Goal: Transaction & Acquisition: Purchase product/service

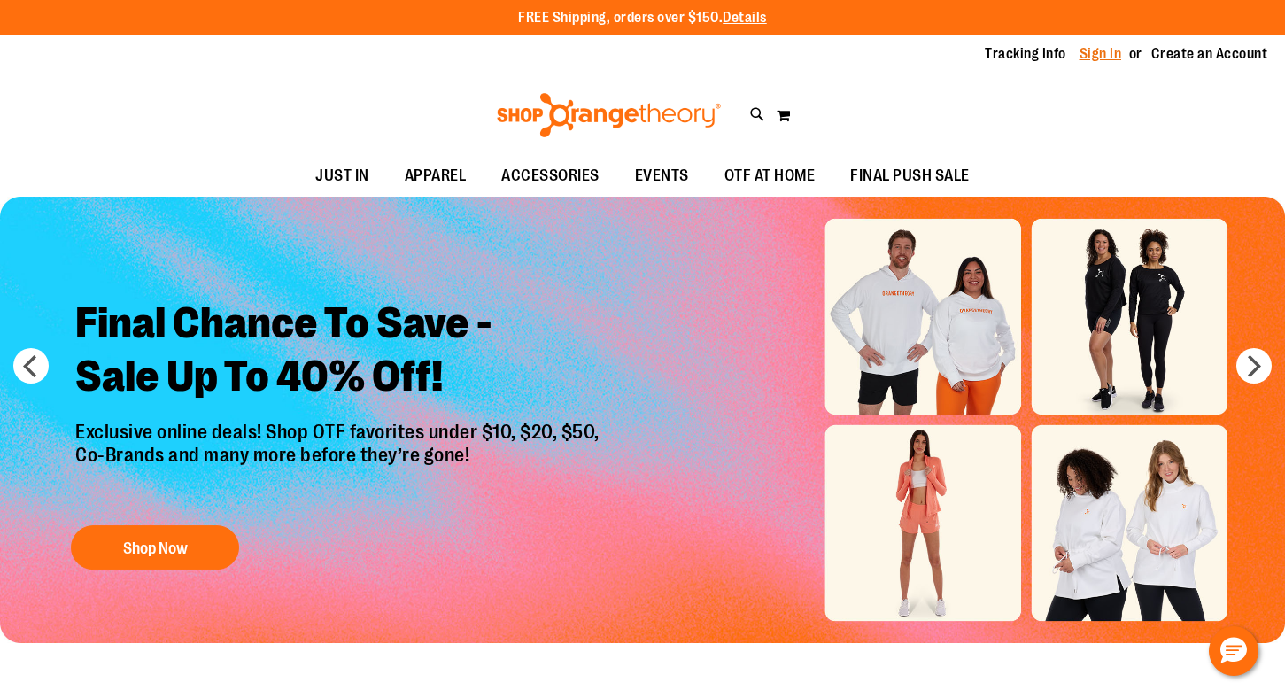
click at [1089, 60] on link "Sign In" at bounding box center [1101, 53] width 43 height 19
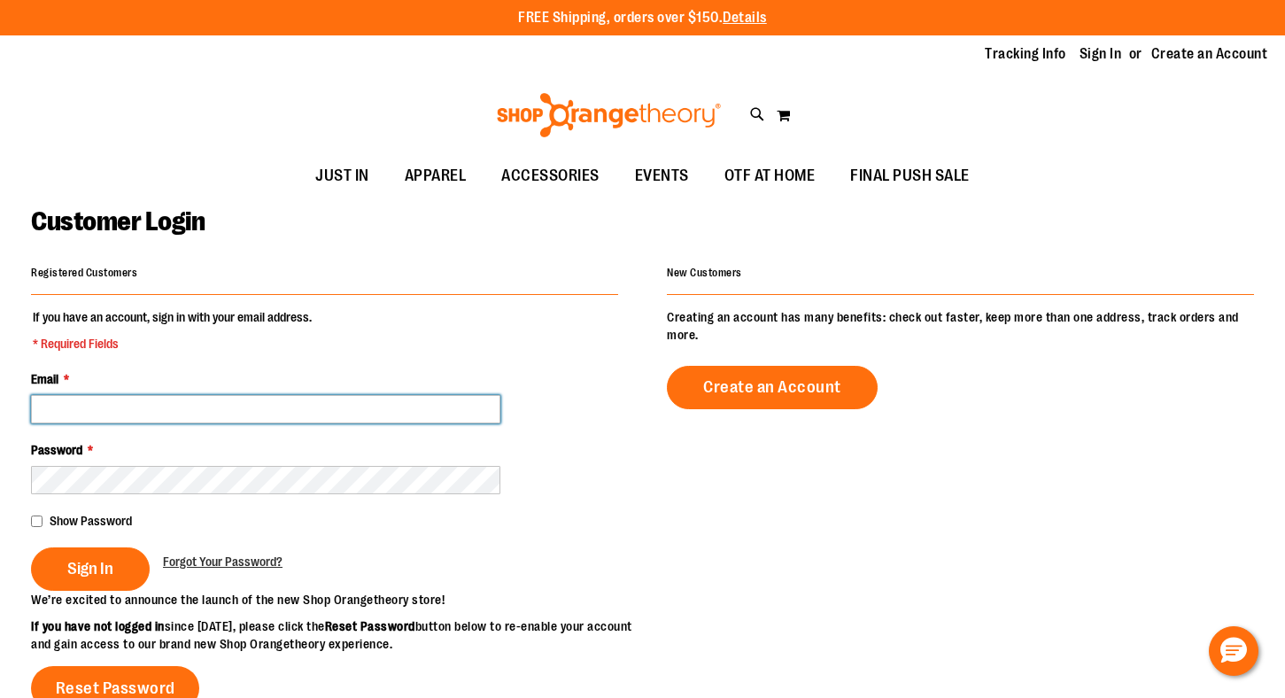
click at [308, 416] on input "Email *" at bounding box center [265, 409] width 469 height 28
type input "**********"
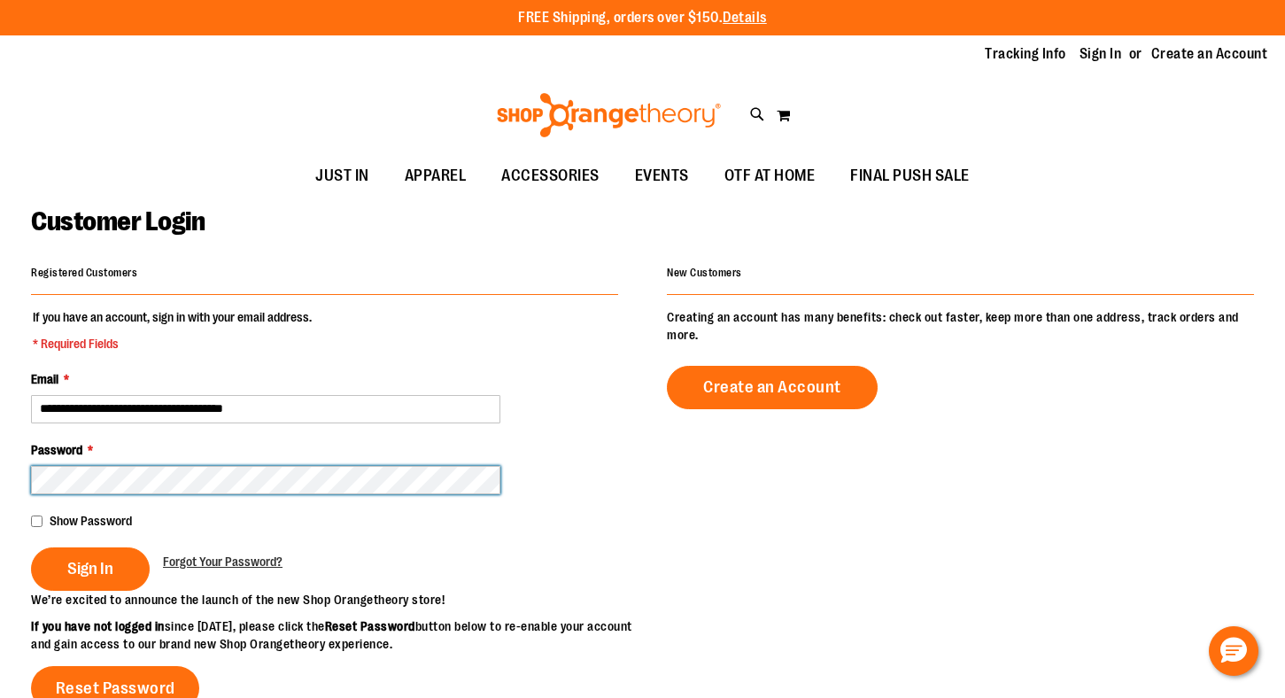
click at [31, 547] on button "Sign In" at bounding box center [90, 568] width 119 height 43
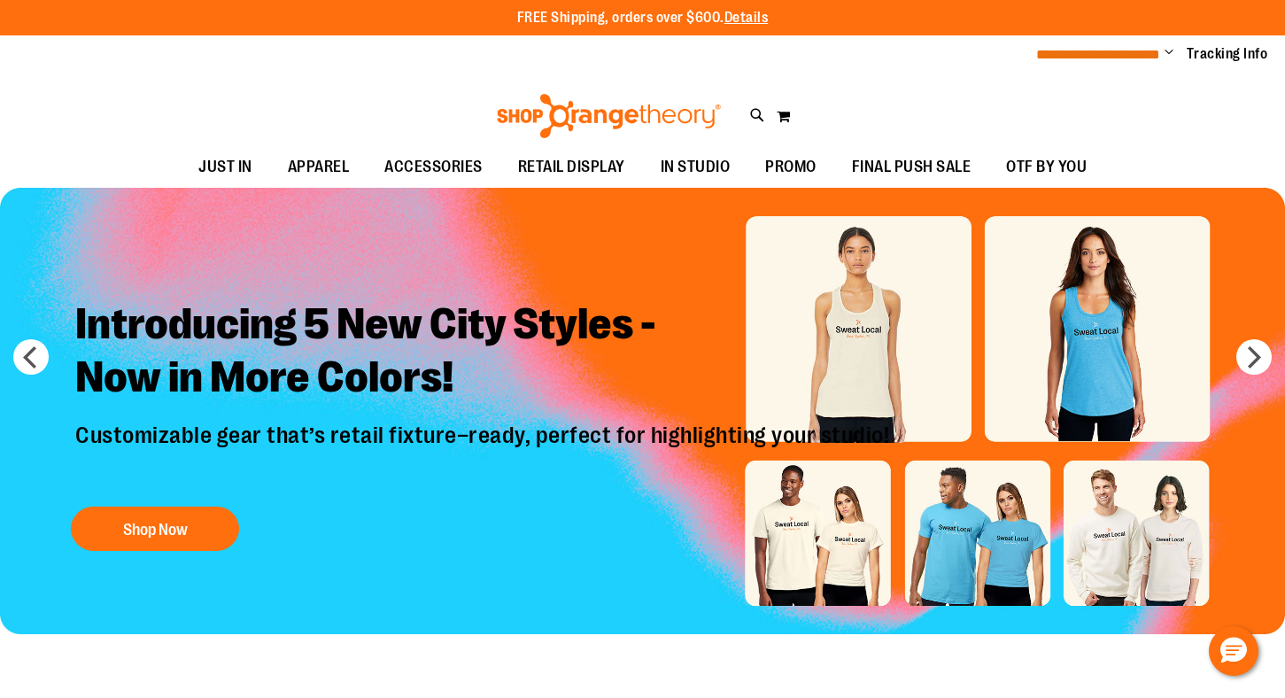
click at [1154, 50] on span "**********" at bounding box center [1098, 54] width 124 height 13
click at [1171, 54] on span "Change" at bounding box center [1169, 53] width 9 height 17
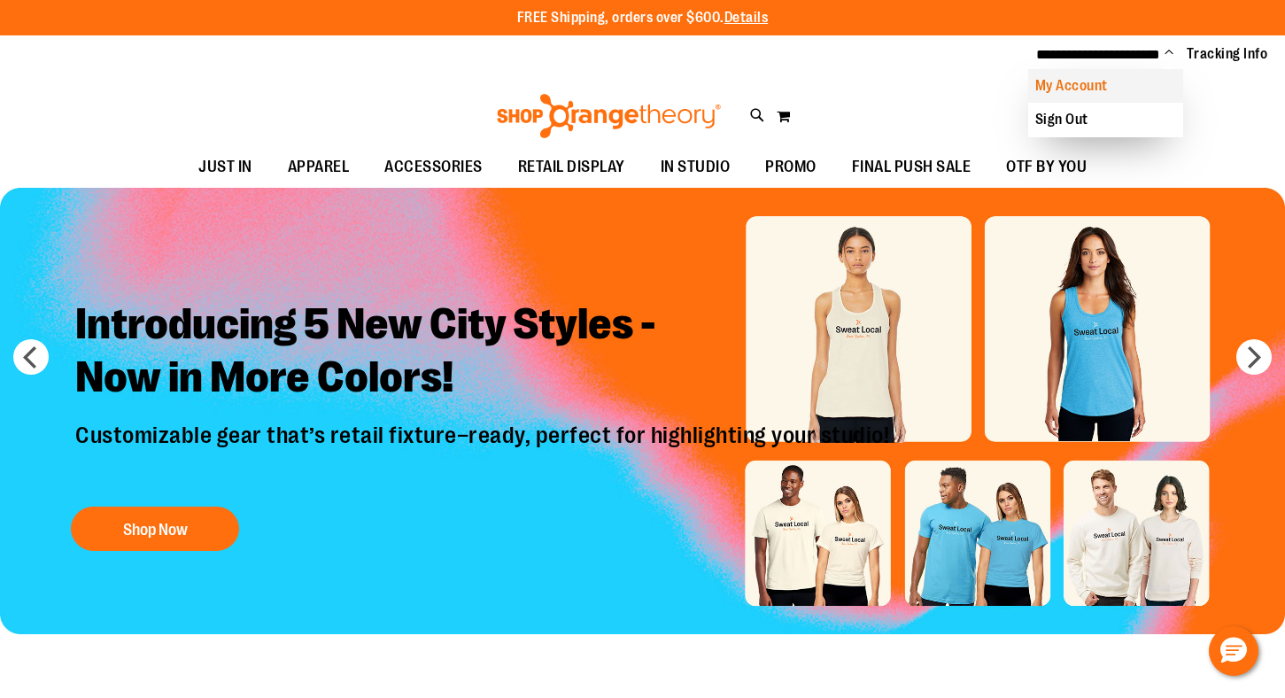
click at [1083, 84] on link "My Account" at bounding box center [1105, 86] width 155 height 34
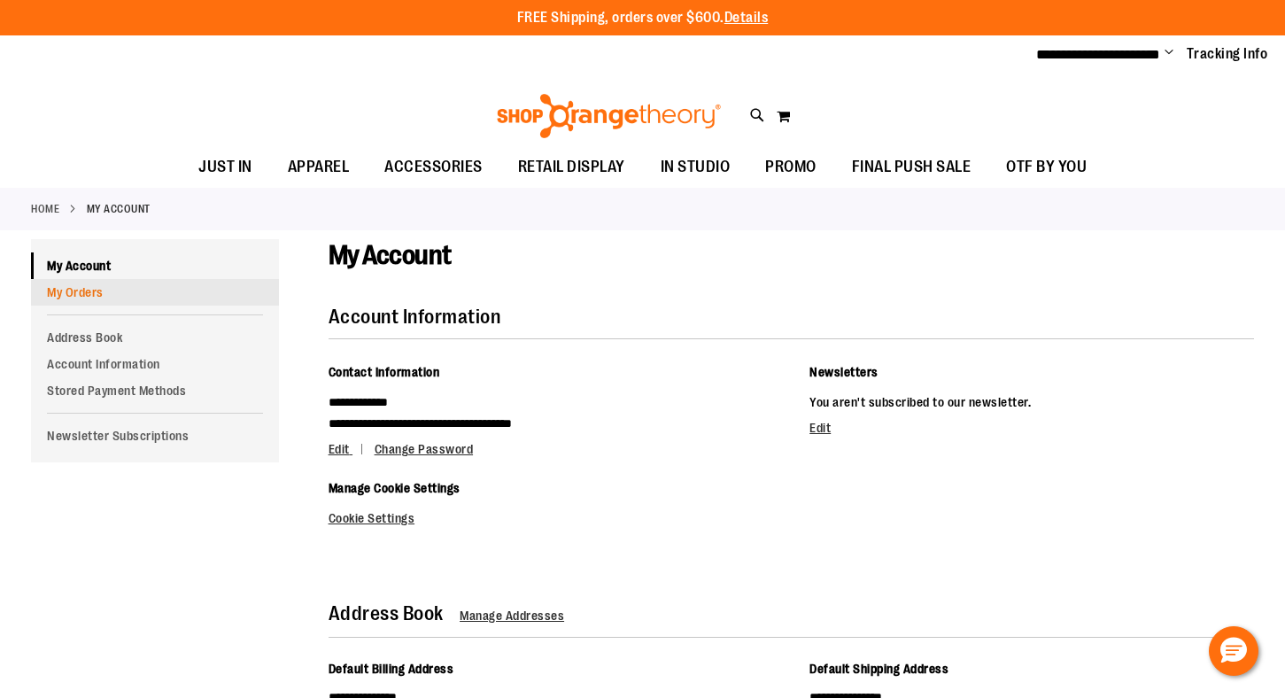
click at [69, 296] on link "My Orders" at bounding box center [155, 292] width 248 height 27
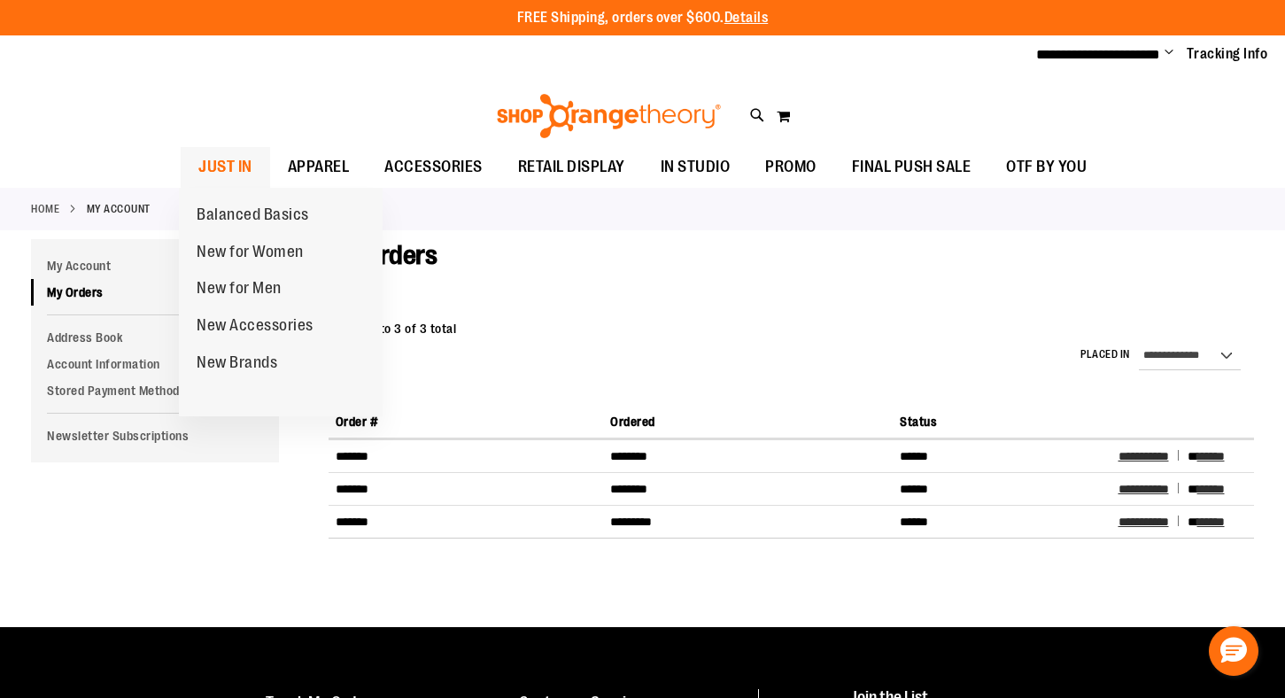
click at [233, 160] on span "JUST IN" at bounding box center [225, 167] width 54 height 40
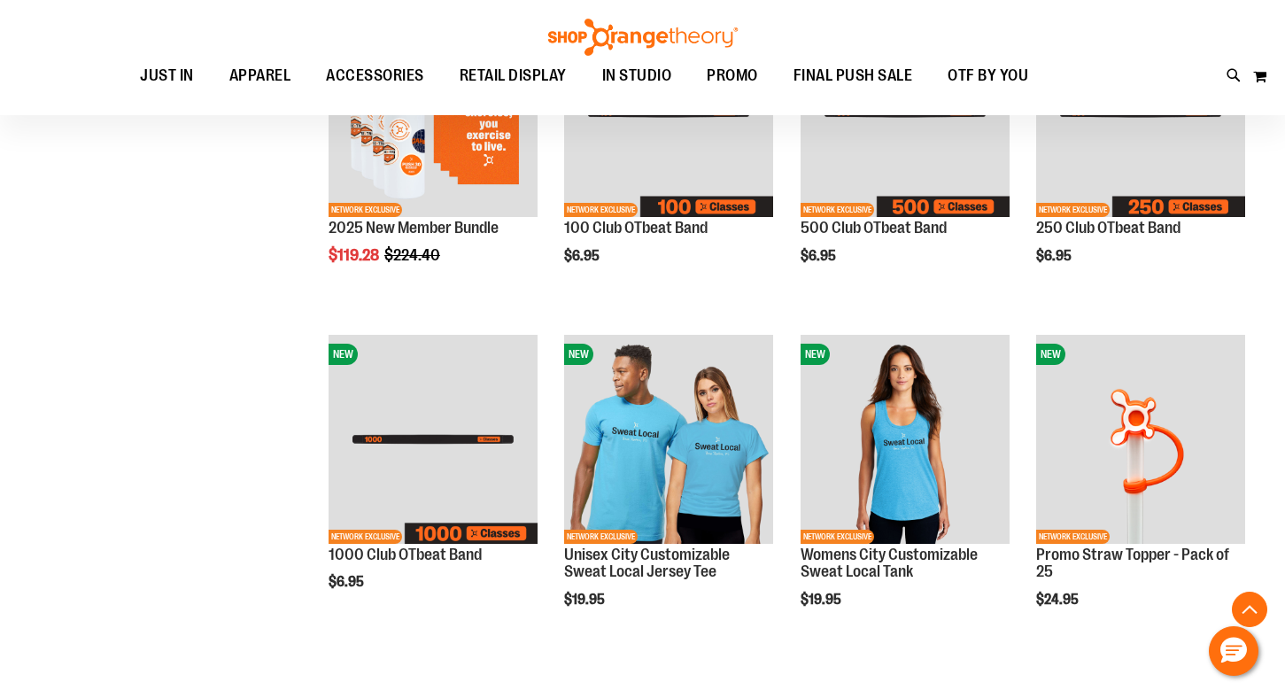
scroll to position [500, 0]
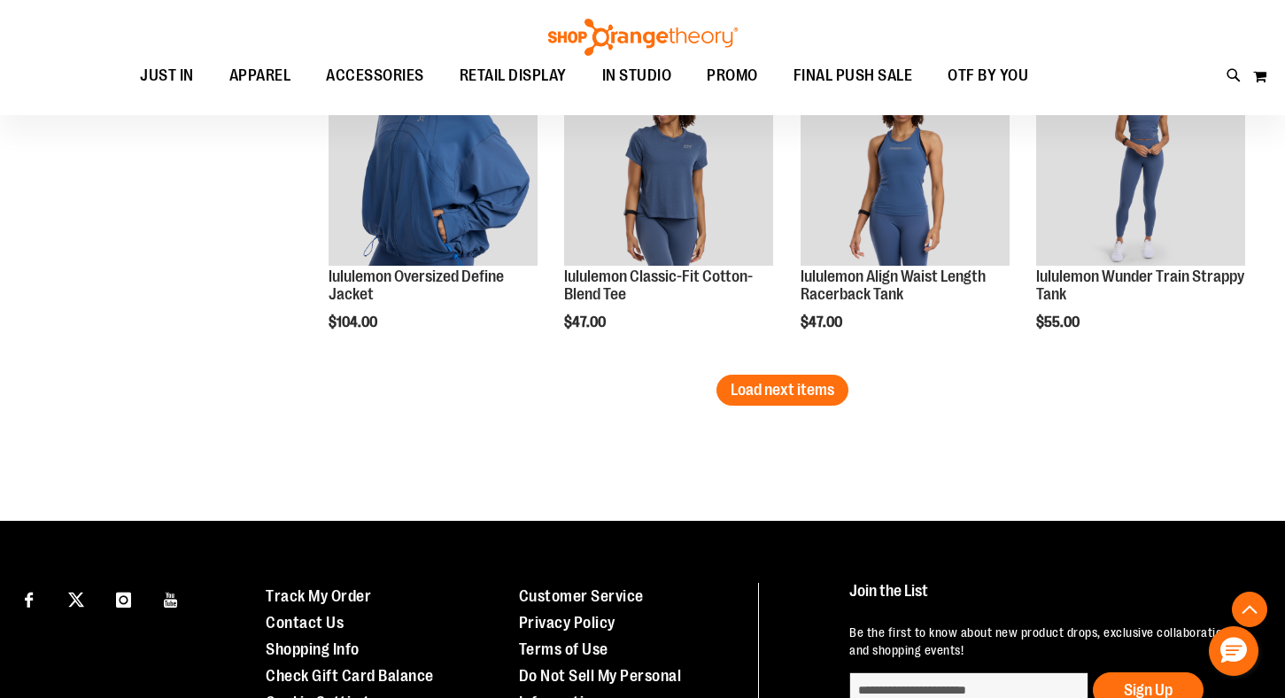
scroll to position [2778, 0]
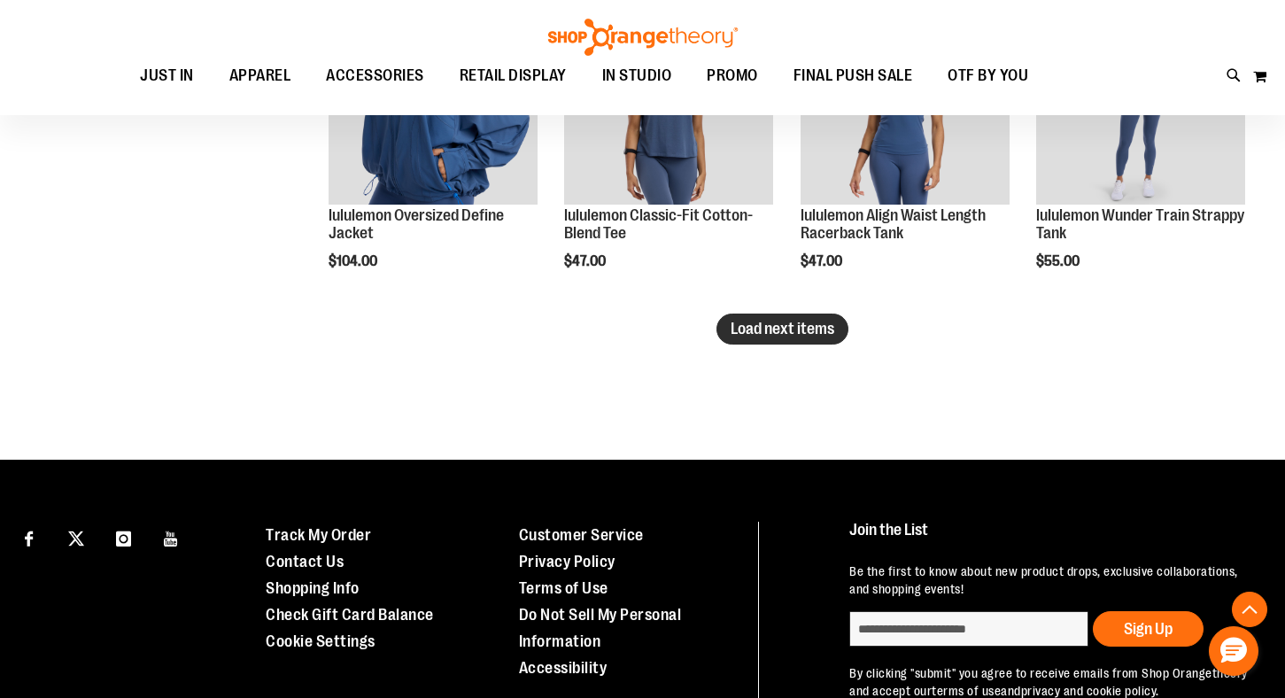
click at [769, 327] on span "Load next items" at bounding box center [783, 329] width 104 height 18
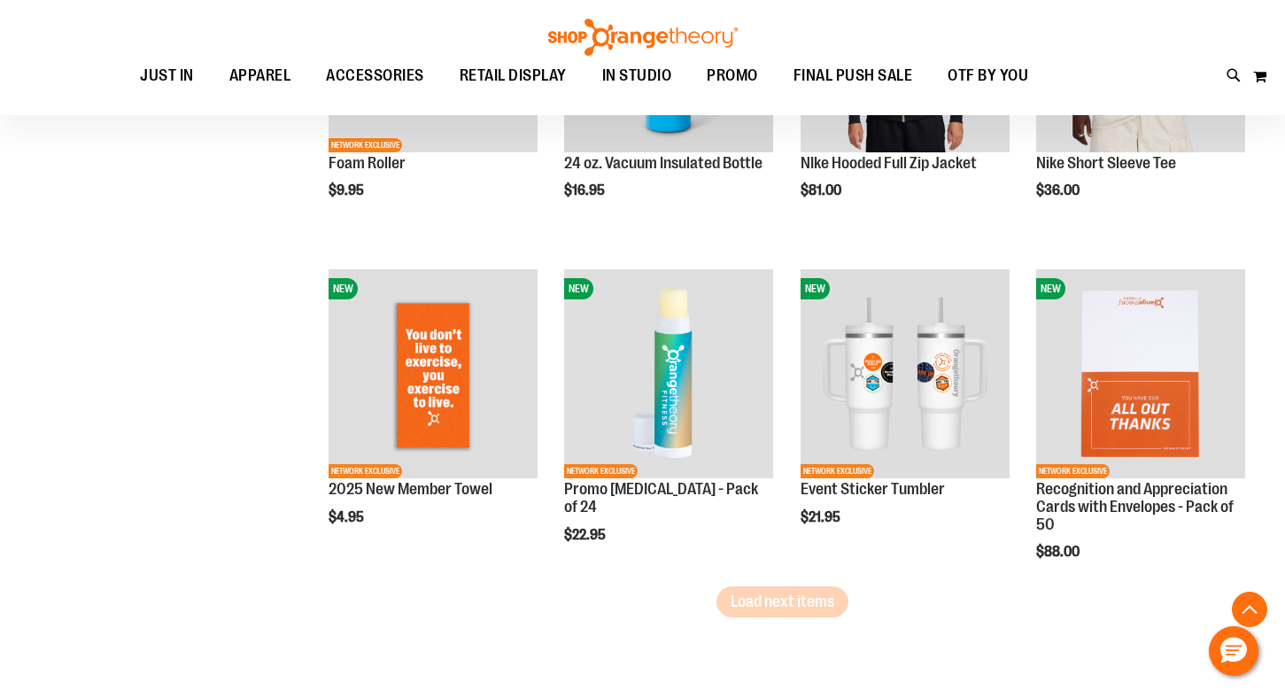
scroll to position [3522, 0]
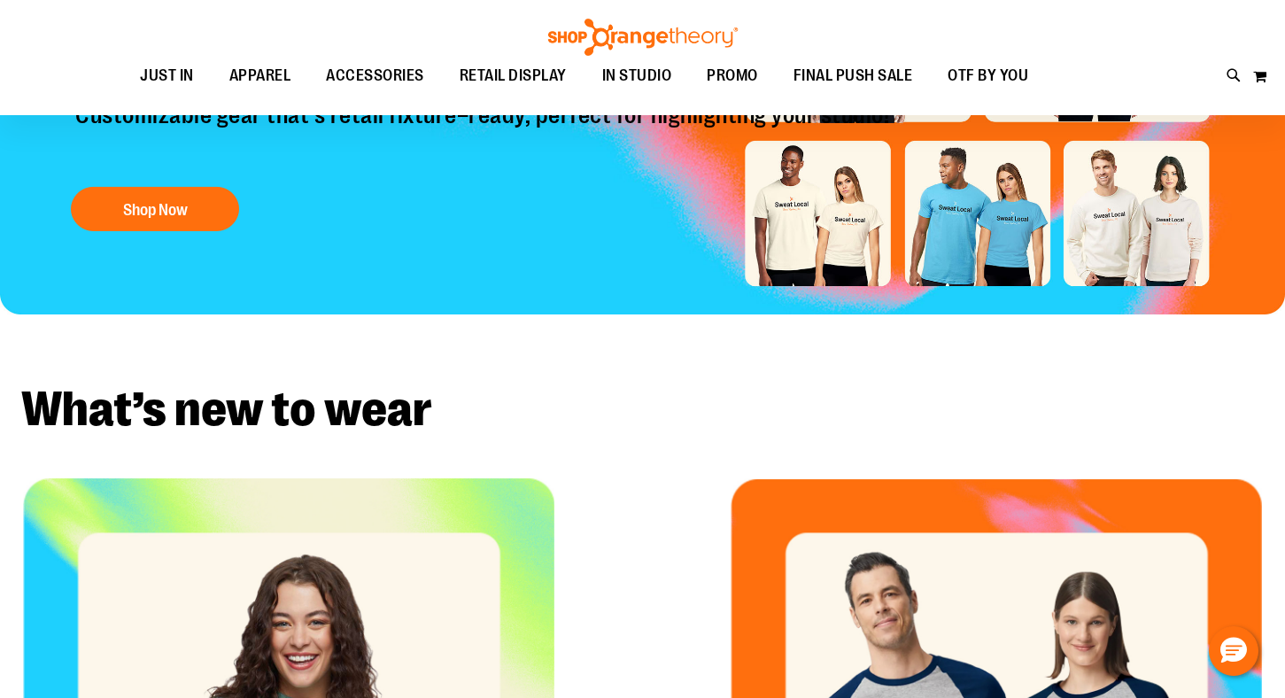
scroll to position [794, 0]
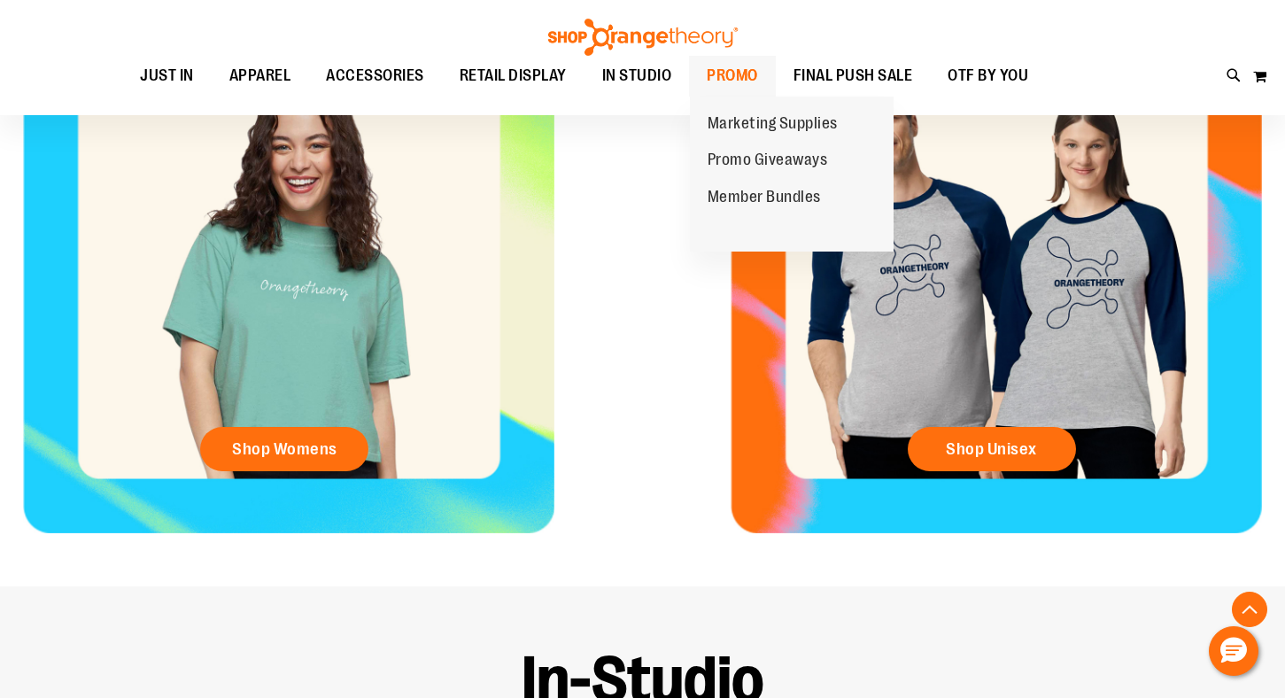
click at [728, 74] on span "PROMO" at bounding box center [732, 76] width 51 height 40
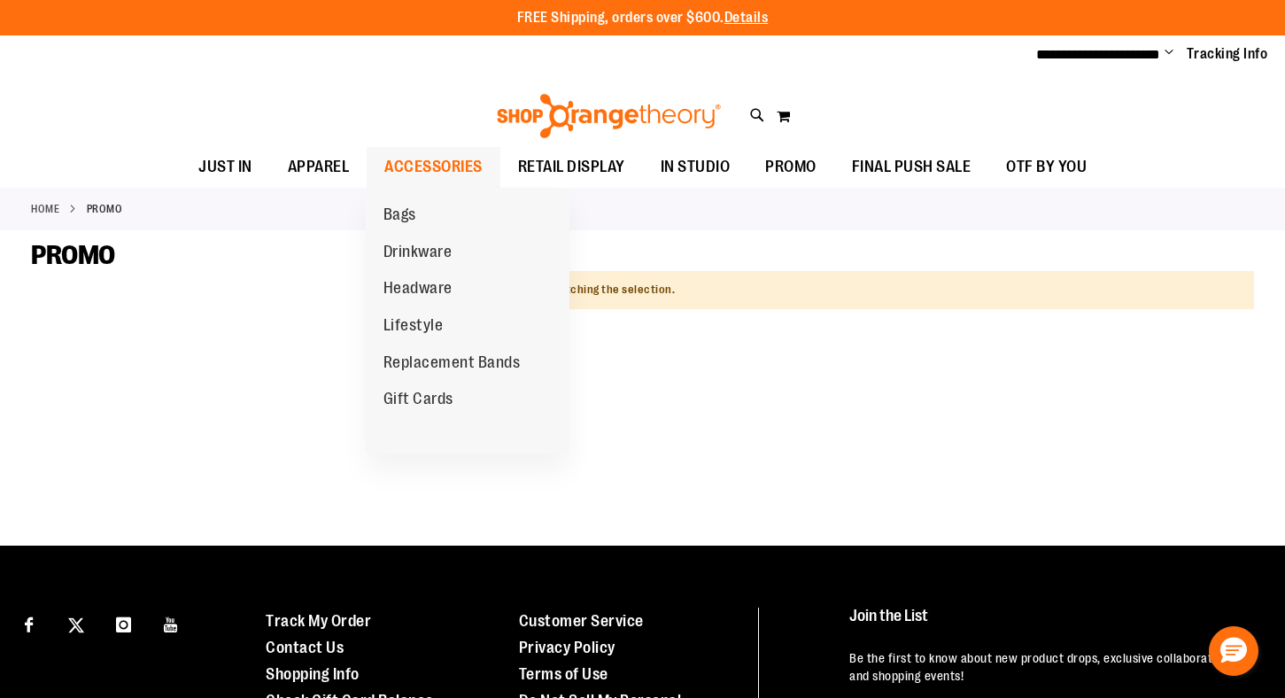
click at [417, 158] on span "ACCESSORIES" at bounding box center [433, 167] width 98 height 40
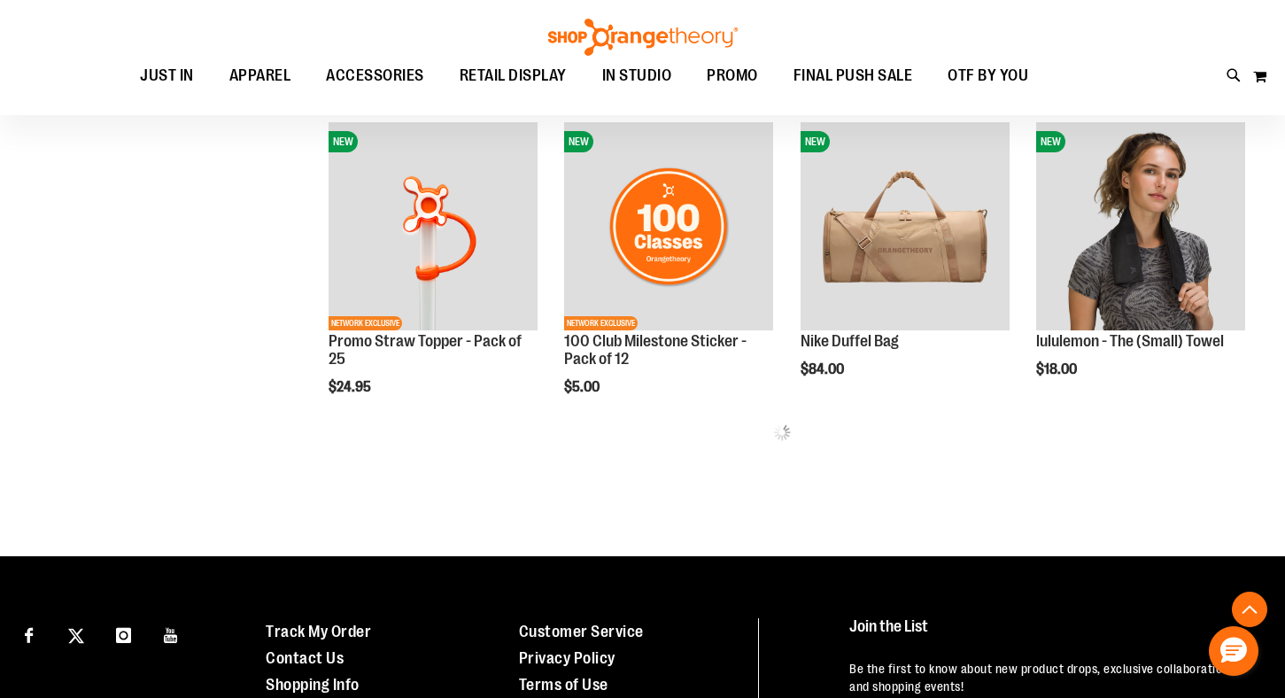
scroll to position [1058, 0]
